Goal: Transaction & Acquisition: Purchase product/service

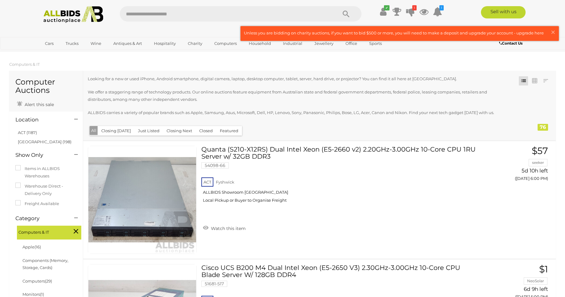
scroll to position [2478, 0]
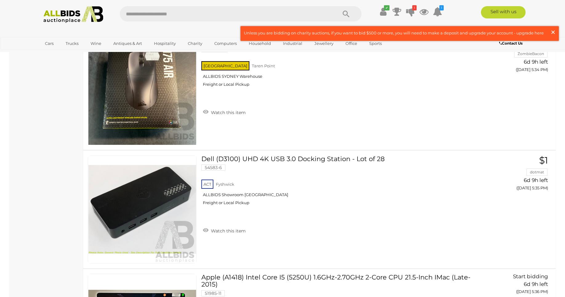
click at [553, 32] on span "×" at bounding box center [553, 32] width 6 height 12
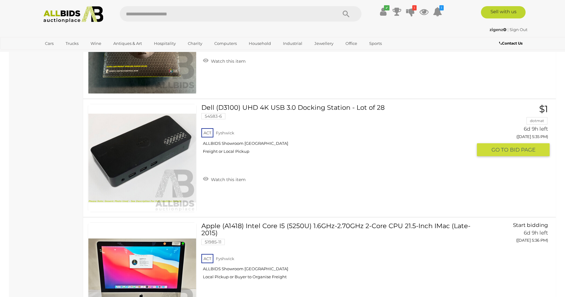
scroll to position [2524, 0]
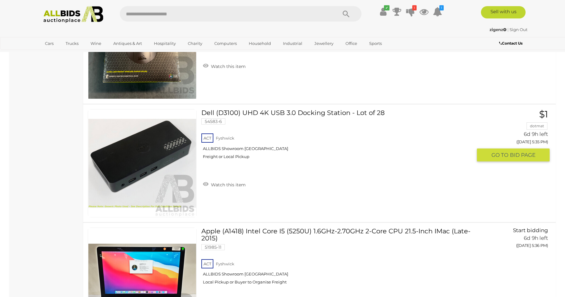
click at [161, 139] on link at bounding box center [142, 163] width 109 height 108
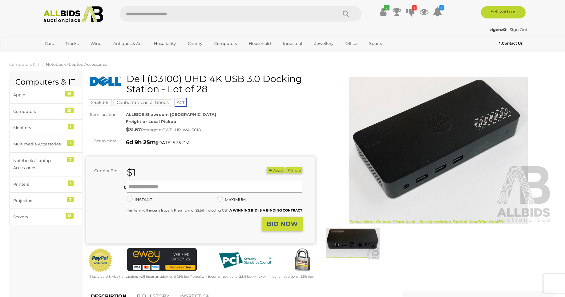
click at [163, 79] on h1 "Dell (D3100) UHD 4K USB 3.0 Docking Station - Lot of 28" at bounding box center [201, 84] width 224 height 20
copy h1 "D3100"
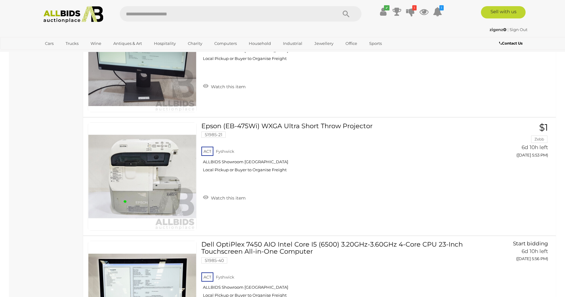
scroll to position [3746, 0]
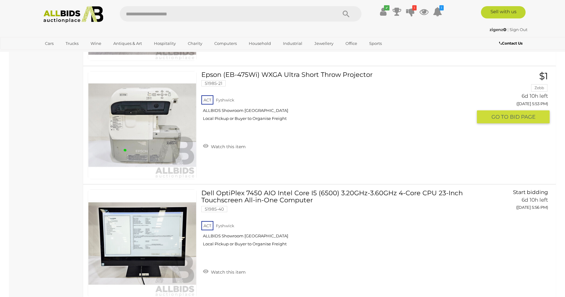
click at [245, 78] on link "Epson (EB-475Wi) WXGA Ultra Short Throw Projector 51985-21 ACT Fyshwick" at bounding box center [339, 98] width 266 height 55
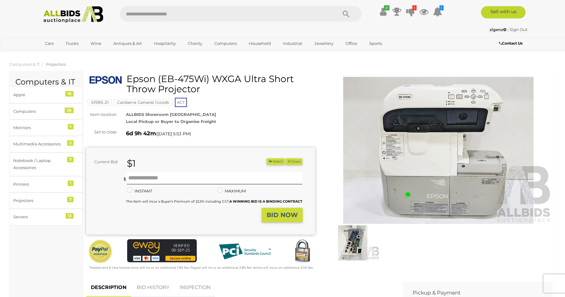
click at [165, 76] on h1 "Epson (EB-475Wi) WXGA Ultra Short Throw Projector" at bounding box center [201, 84] width 224 height 20
drag, startPoint x: 165, startPoint y: 76, endPoint x: 196, endPoint y: 78, distance: 30.9
click at [196, 78] on h1 "Epson (EB-475Wi) WXGA Ultra Short Throw Projector" at bounding box center [201, 84] width 224 height 20
copy h1 "EB-475Wi"
click at [459, 182] on img at bounding box center [438, 150] width 229 height 147
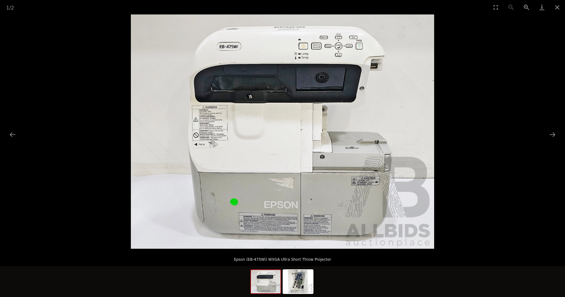
click at [248, 85] on img at bounding box center [282, 131] width 303 height 234
click at [549, 135] on button "Next slide" at bounding box center [551, 135] width 13 height 12
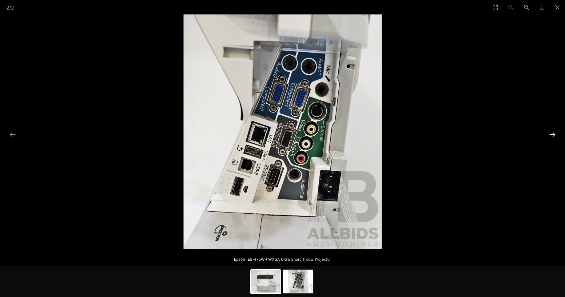
click at [549, 135] on button "Next slide" at bounding box center [551, 135] width 13 height 12
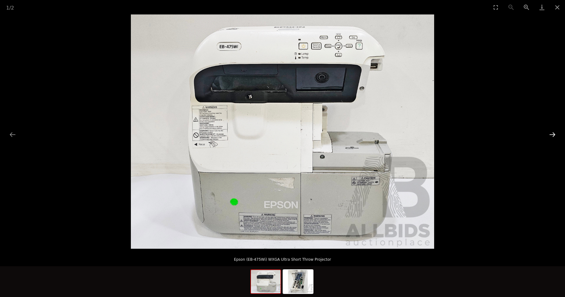
click at [549, 135] on button "Next slide" at bounding box center [551, 135] width 13 height 12
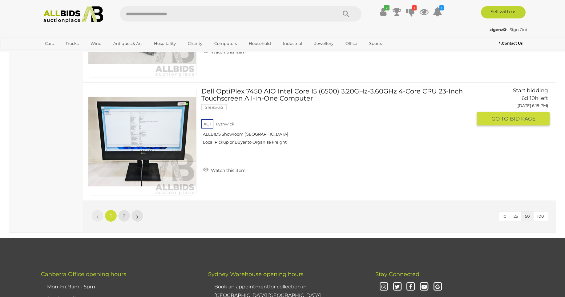
scroll to position [5843, 0]
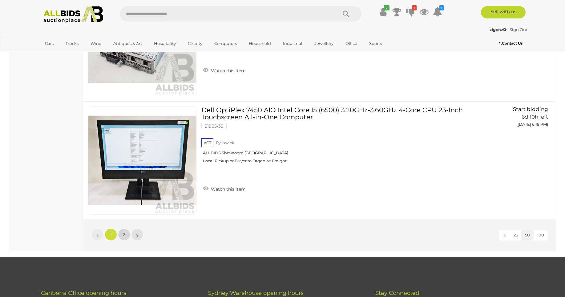
click at [122, 236] on link "2" at bounding box center [124, 235] width 12 height 12
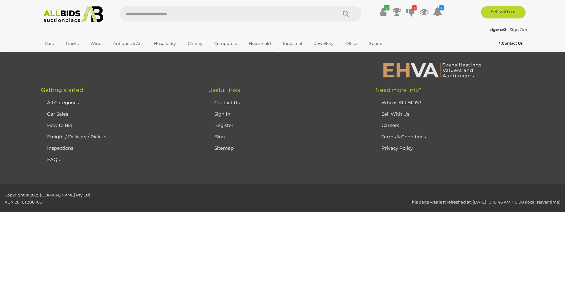
scroll to position [79, 0]
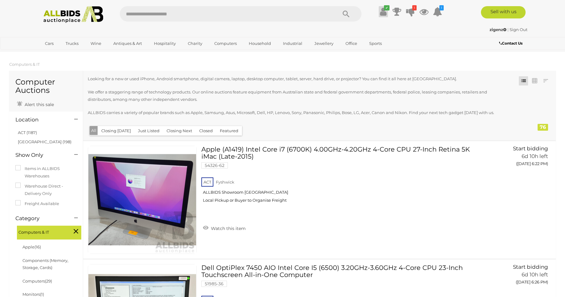
click at [383, 13] on icon at bounding box center [383, 11] width 6 height 11
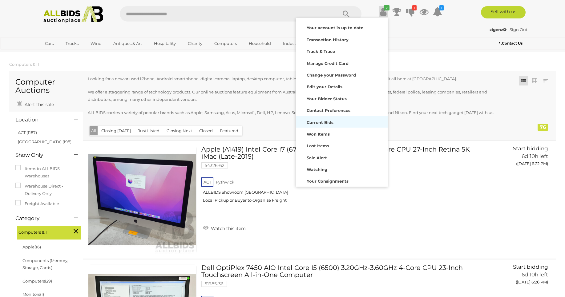
click at [325, 125] on div "Current Bids" at bounding box center [341, 122] width 89 height 9
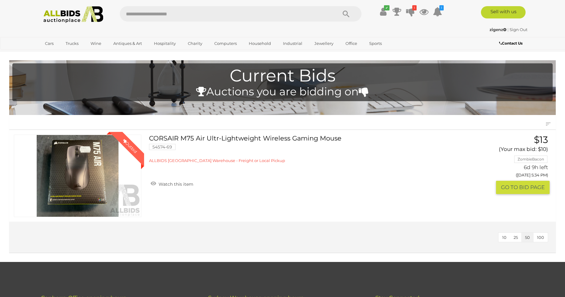
click at [131, 166] on link "Winning Outbid" at bounding box center [77, 176] width 127 height 82
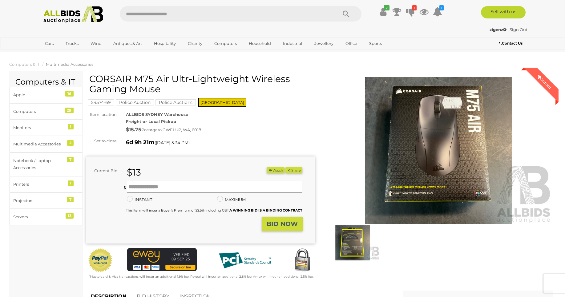
drag, startPoint x: 212, startPoint y: 132, endPoint x: 88, endPoint y: 118, distance: 124.4
click at [88, 118] on div "Item location ALLBIDS [GEOGRAPHIC_DATA] Freight or Local Pickup $15.75 Postage …" at bounding box center [201, 122] width 238 height 23
drag, startPoint x: 294, startPoint y: 97, endPoint x: 304, endPoint y: 98, distance: 9.6
click at [295, 97] on div "CORSAIR M75 Air Ultr-Lightweight Wireless Gaming Mouse" at bounding box center [201, 86] width 224 height 25
